Goal: Task Accomplishment & Management: Manage account settings

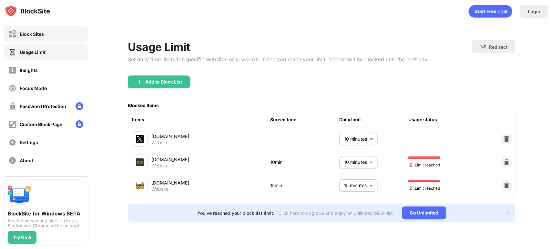
click at [42, 33] on div "Block Sites" at bounding box center [32, 33] width 24 height 5
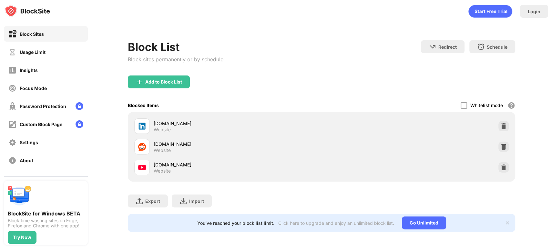
click at [490, 165] on div "youtube.com Website" at bounding box center [322, 167] width 380 height 21
click at [503, 167] on img at bounding box center [503, 167] width 6 height 6
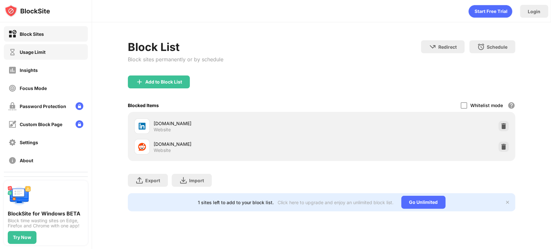
click at [63, 46] on div "Usage Limit" at bounding box center [46, 51] width 84 height 15
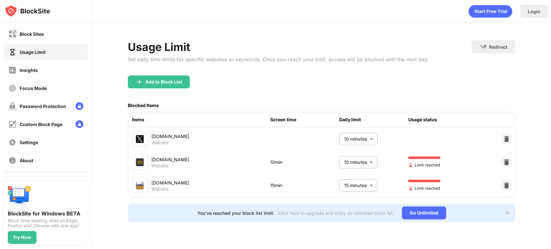
click at [23, 42] on div "Block Sites Usage Limit Insights Focus Mode Password Protection Custom Block Pa…" at bounding box center [46, 97] width 92 height 150
click at [26, 35] on div "Block Sites" at bounding box center [32, 33] width 24 height 5
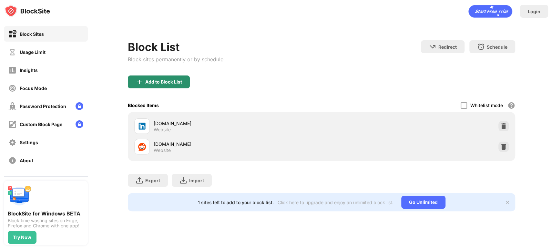
click at [168, 87] on div "Add to Block List" at bounding box center [159, 82] width 62 height 13
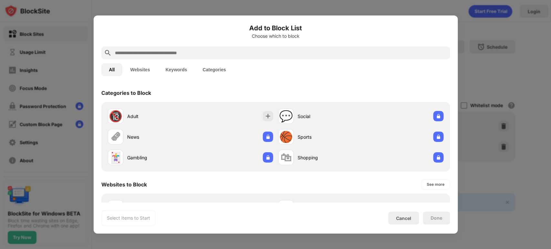
click at [158, 52] on input "text" at bounding box center [280, 53] width 333 height 8
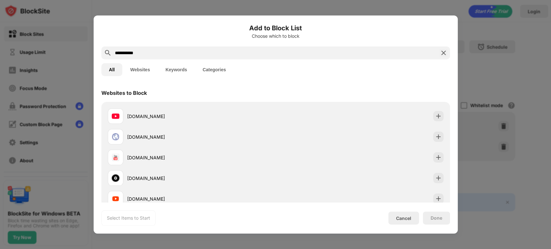
type input "**********"
click at [199, 97] on div "Websites to Block" at bounding box center [275, 93] width 349 height 18
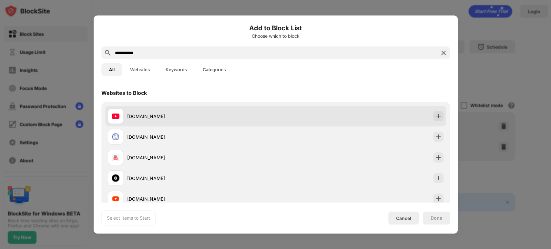
click at [204, 107] on div "youtube.com" at bounding box center [275, 116] width 341 height 21
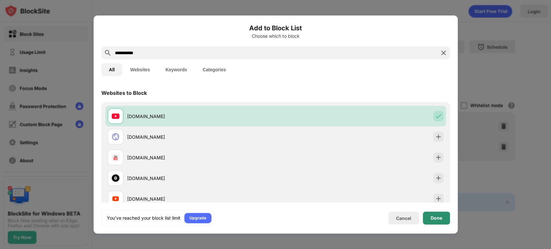
click at [434, 220] on div "Done" at bounding box center [437, 218] width 12 height 5
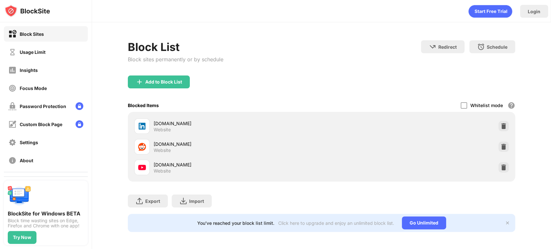
click at [48, 41] on div "Block Sites" at bounding box center [46, 33] width 84 height 15
click at [62, 46] on div "Usage Limit" at bounding box center [46, 51] width 84 height 15
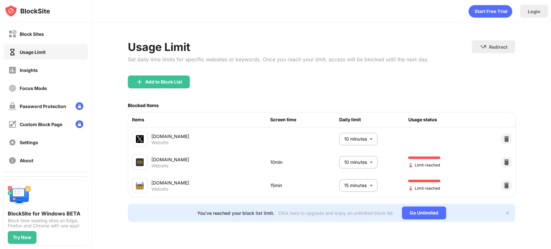
click at [364, 182] on body "Block Sites Usage Limit Insights Focus Mode Password Protection Custom Block Pa…" at bounding box center [275, 124] width 551 height 249
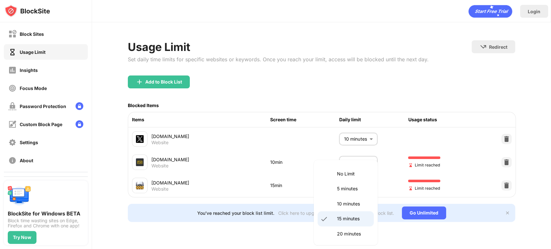
click at [355, 201] on p "10 minutes" at bounding box center [353, 203] width 33 height 7
type input "**"
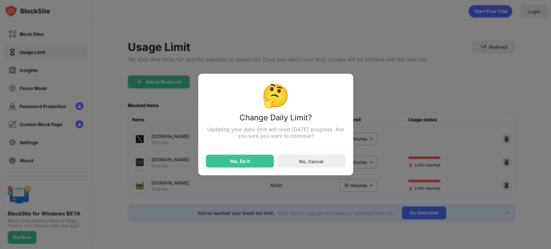
click at [244, 161] on div "Yes, Do It" at bounding box center [240, 161] width 20 height 5
